Goal: Navigation & Orientation: Find specific page/section

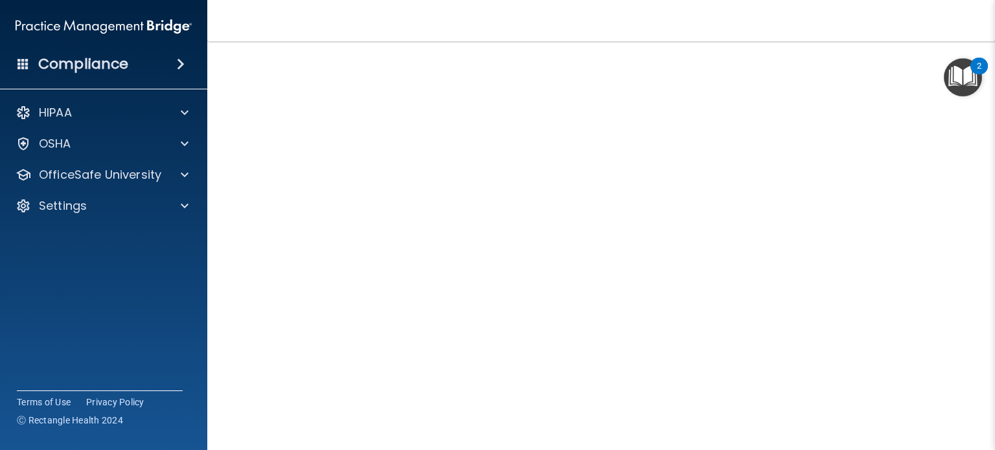
scroll to position [41, 0]
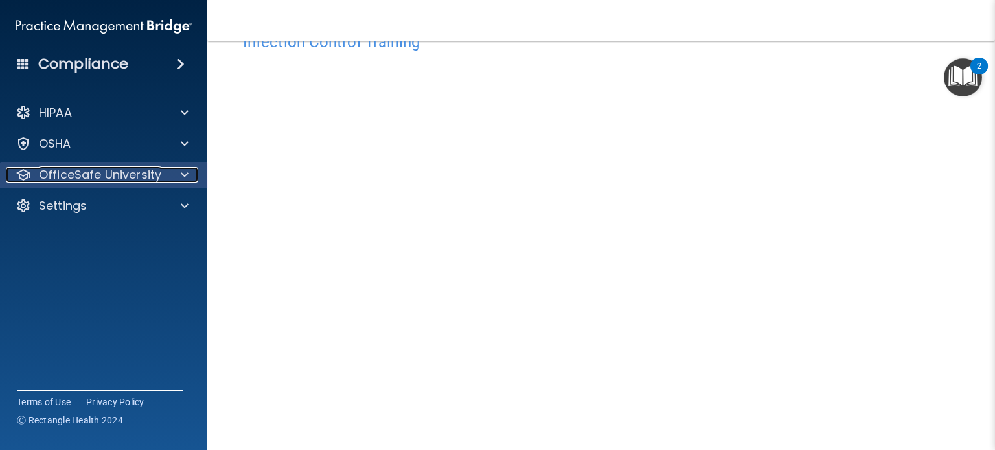
click at [119, 173] on p "OfficeSafe University" at bounding box center [100, 175] width 122 height 16
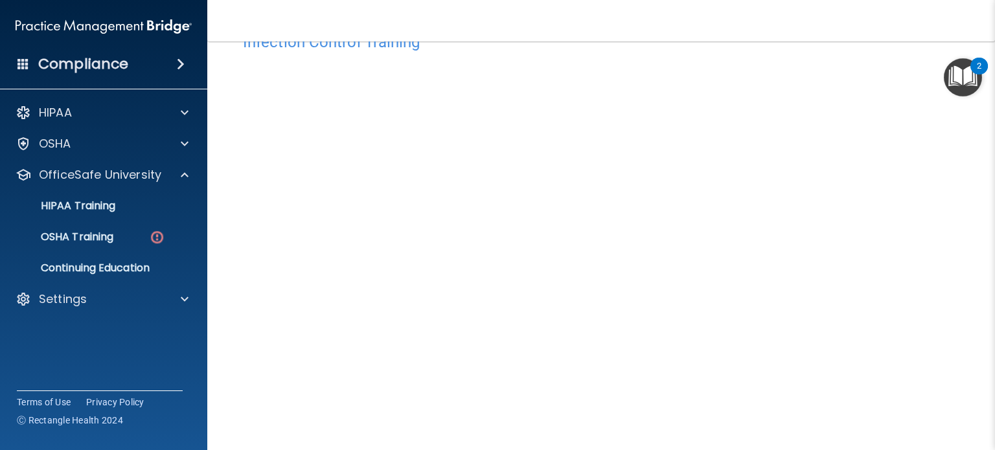
click at [91, 223] on ul "HIPAA Training OSHA Training Continuing Education" at bounding box center [104, 234] width 234 height 93
click at [100, 235] on p "OSHA Training" at bounding box center [60, 237] width 105 height 13
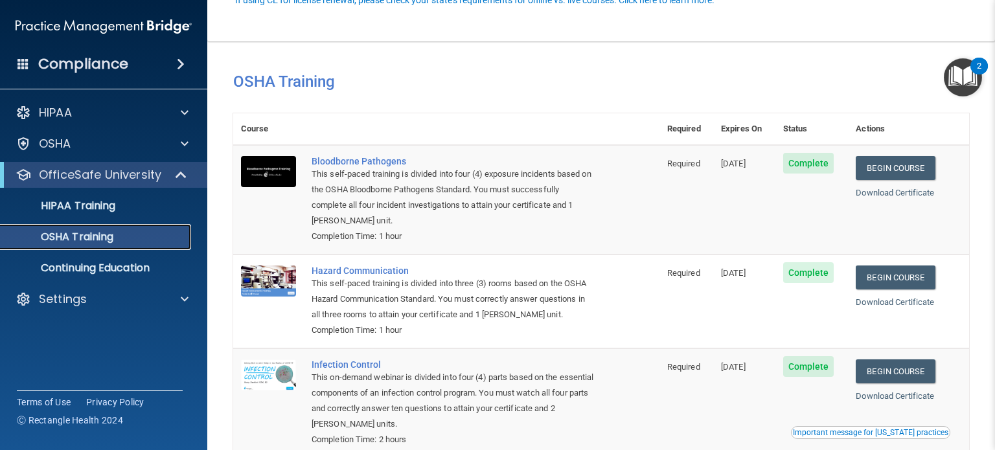
scroll to position [167, 0]
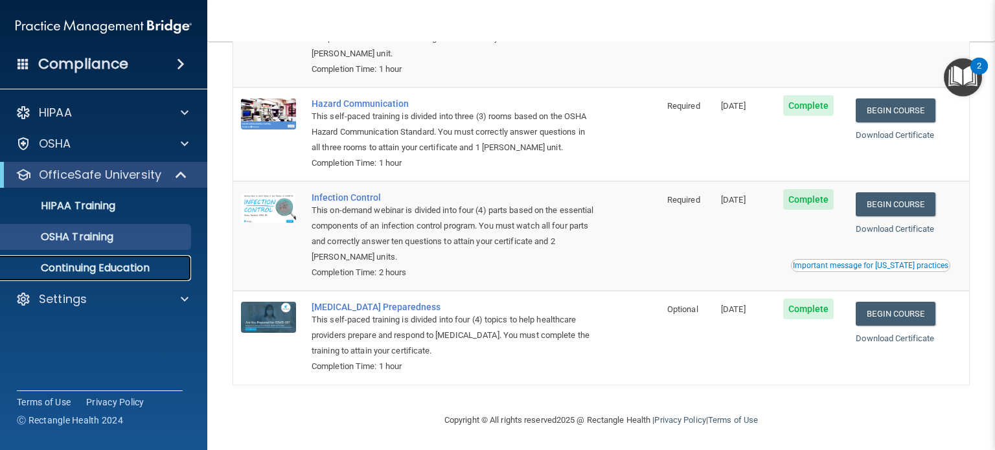
click at [148, 276] on link "Continuing Education" at bounding box center [89, 268] width 204 height 26
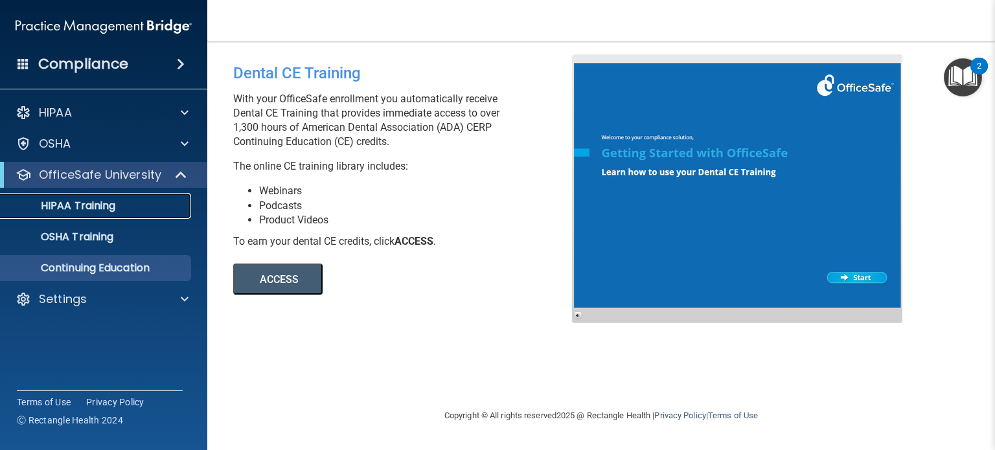
click at [122, 213] on link "HIPAA Training" at bounding box center [89, 206] width 204 height 26
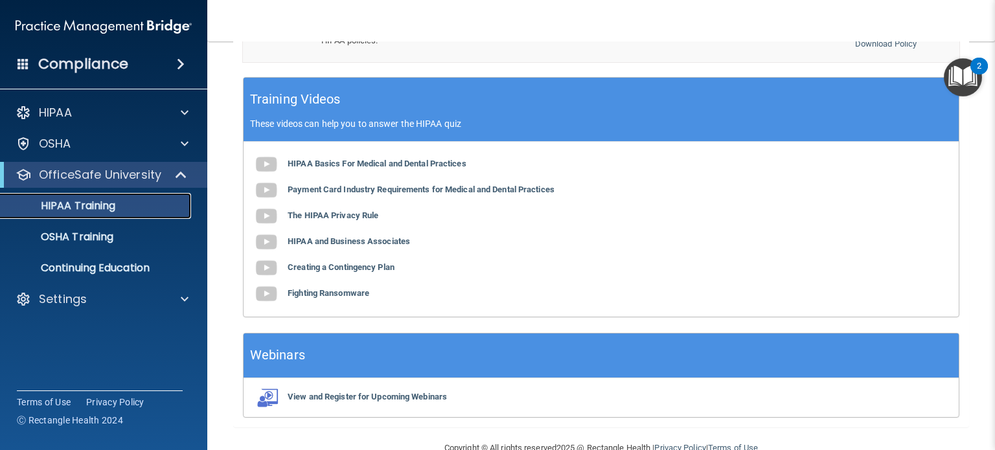
scroll to position [522, 0]
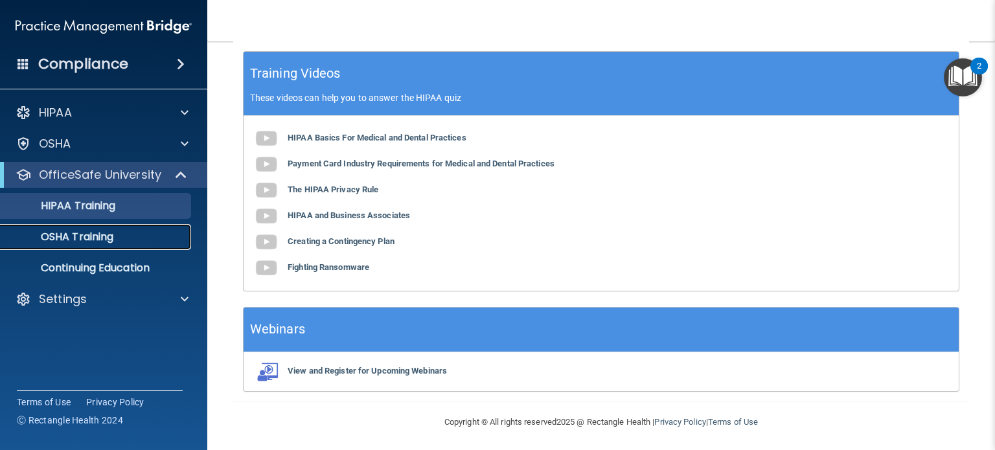
click at [73, 231] on p "OSHA Training" at bounding box center [60, 237] width 105 height 13
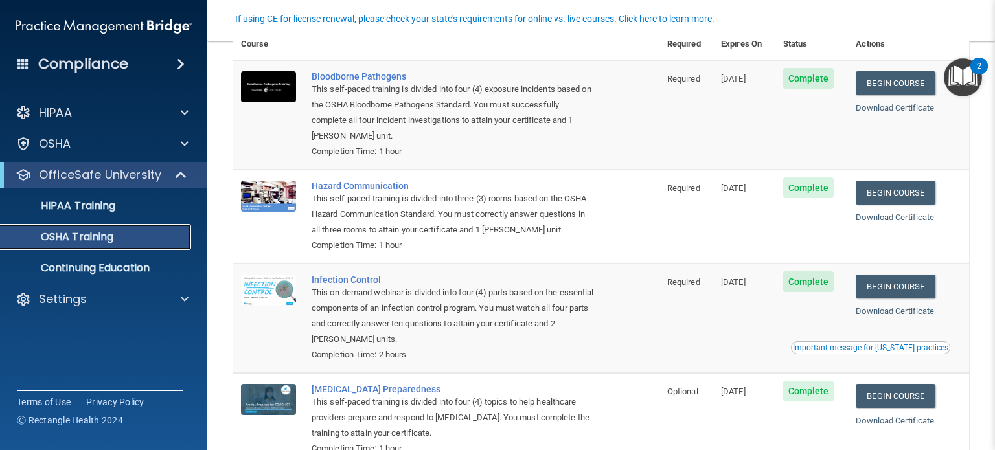
scroll to position [84, 0]
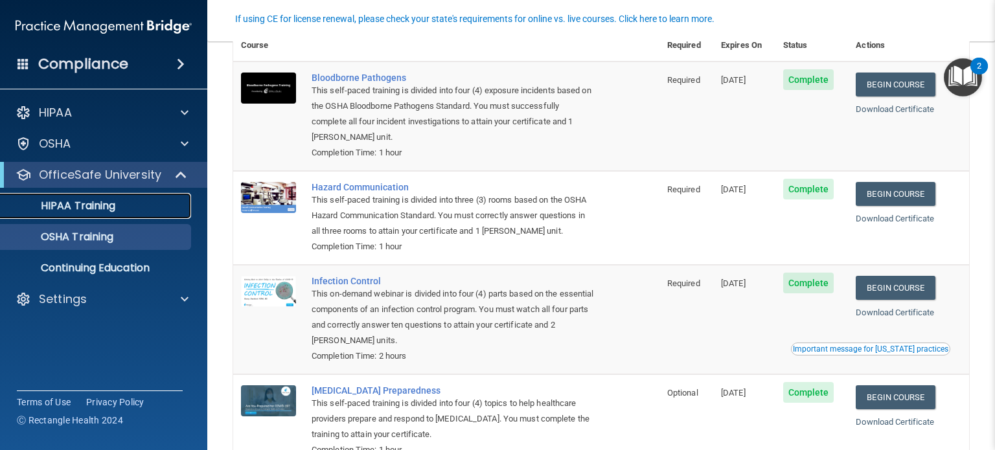
click at [78, 201] on p "HIPAA Training" at bounding box center [61, 205] width 107 height 13
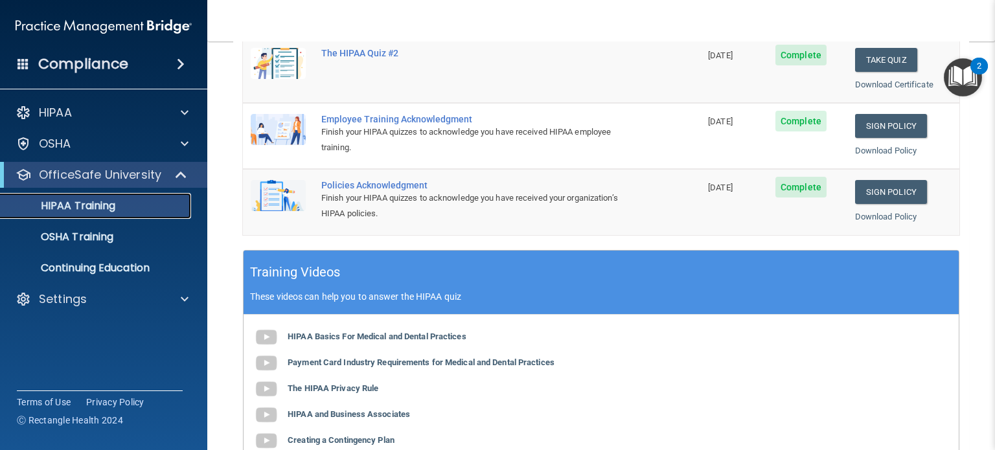
scroll to position [371, 0]
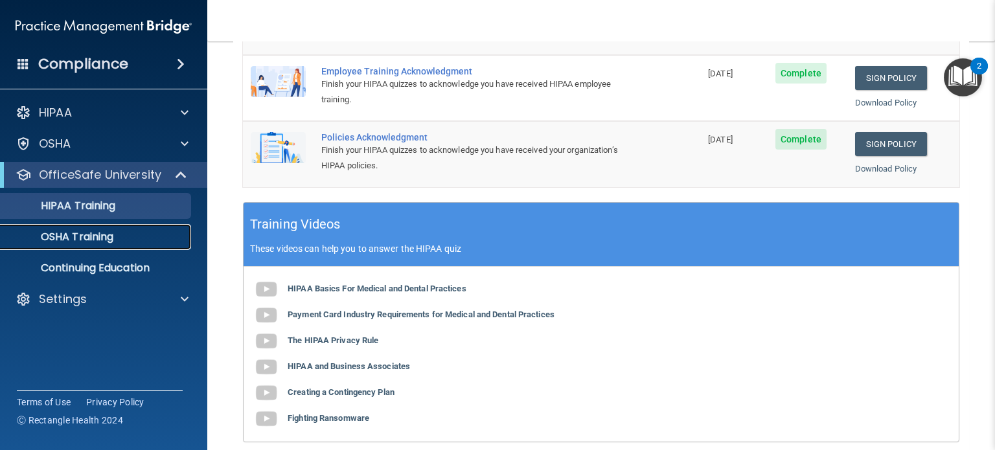
click at [96, 249] on link "OSHA Training" at bounding box center [89, 237] width 204 height 26
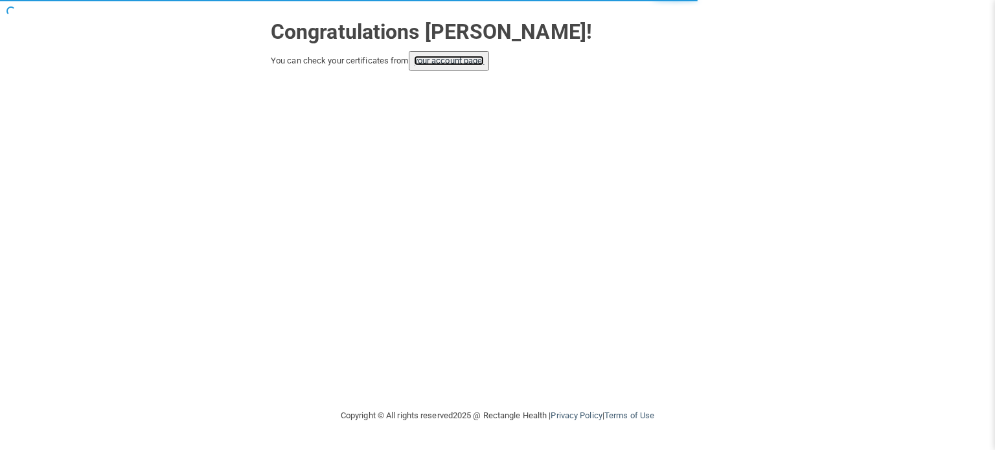
click at [441, 62] on link "your account page!" at bounding box center [449, 61] width 71 height 10
